Goal: Information Seeking & Learning: Learn about a topic

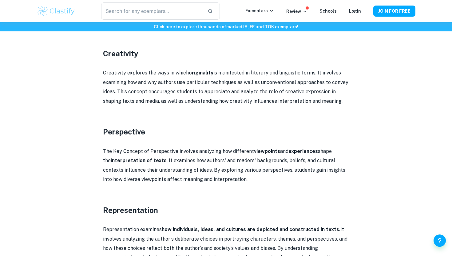
scroll to position [459, 0]
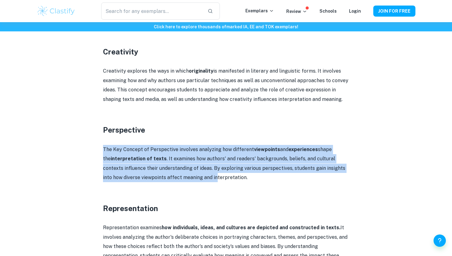
drag, startPoint x: 98, startPoint y: 152, endPoint x: 194, endPoint y: 181, distance: 100.2
click at [194, 181] on div "IB English A Key Concepts By [PERSON_NAME] • [DATE] Get feedback on your Englis…" at bounding box center [226, 113] width 379 height 1050
click at [194, 181] on p "The Key Concept of Perspective involves analyzing how different viewpoints and …" at bounding box center [226, 164] width 246 height 38
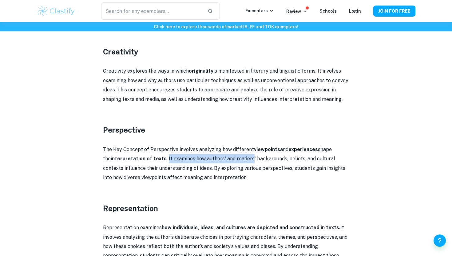
drag, startPoint x: 156, startPoint y: 161, endPoint x: 242, endPoint y: 163, distance: 85.5
click at [242, 163] on p "The Key Concept of Perspective involves analyzing how different viewpoints and …" at bounding box center [226, 164] width 246 height 38
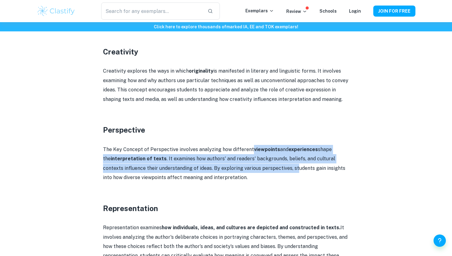
drag, startPoint x: 251, startPoint y: 149, endPoint x: 275, endPoint y: 165, distance: 28.8
click at [275, 165] on p "The Key Concept of Perspective involves analyzing how different viewpoints and …" at bounding box center [226, 164] width 246 height 38
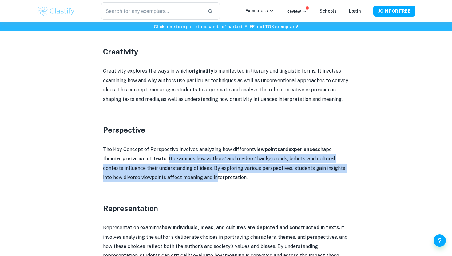
drag, startPoint x: 156, startPoint y: 159, endPoint x: 194, endPoint y: 174, distance: 40.8
click at [194, 174] on p "The Key Concept of Perspective involves analyzing how different viewpoints and …" at bounding box center [226, 164] width 246 height 38
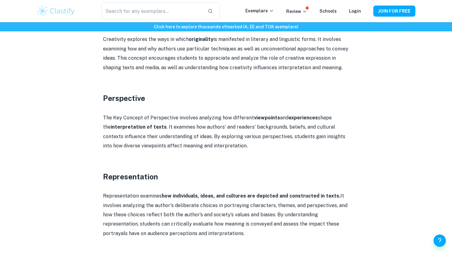
scroll to position [514, 0]
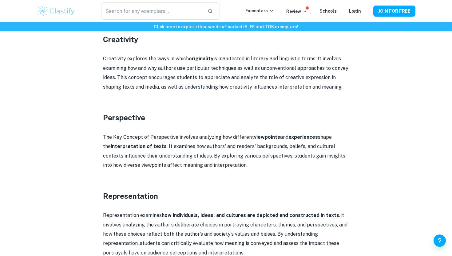
scroll to position [486, 0]
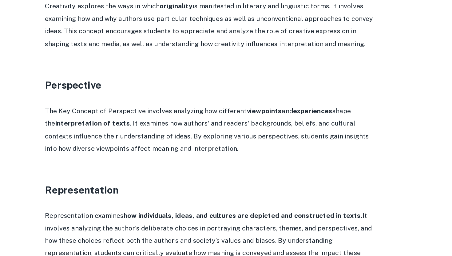
drag, startPoint x: 101, startPoint y: 123, endPoint x: 227, endPoint y: 152, distance: 128.7
click at [227, 152] on div "IB English A Key Concepts By [PERSON_NAME] • [DATE] Get feedback on your Englis…" at bounding box center [226, 105] width 379 height 1087
copy p "The Key Concept of Perspective involves analyzing how different viewpoints and …"
